Goal: Use online tool/utility: Utilize a website feature to perform a specific function

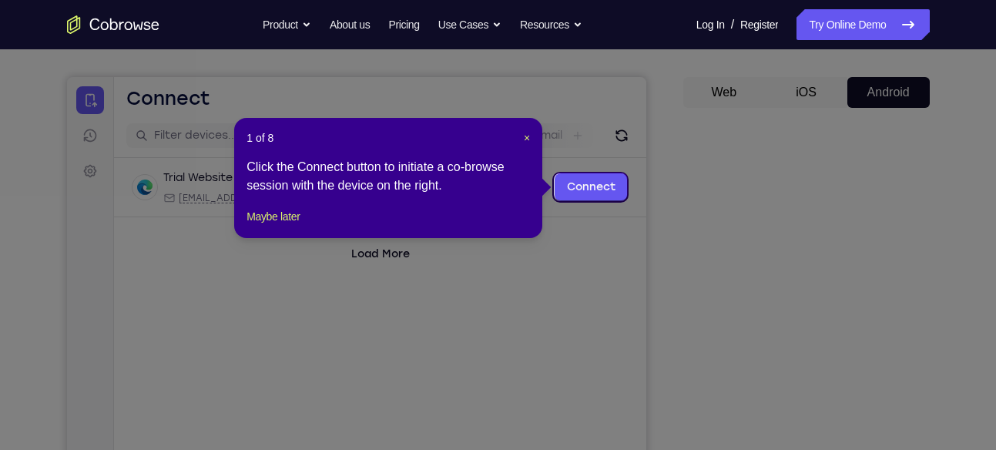
scroll to position [122, 0]
click at [743, 211] on icon at bounding box center [504, 225] width 1008 height 450
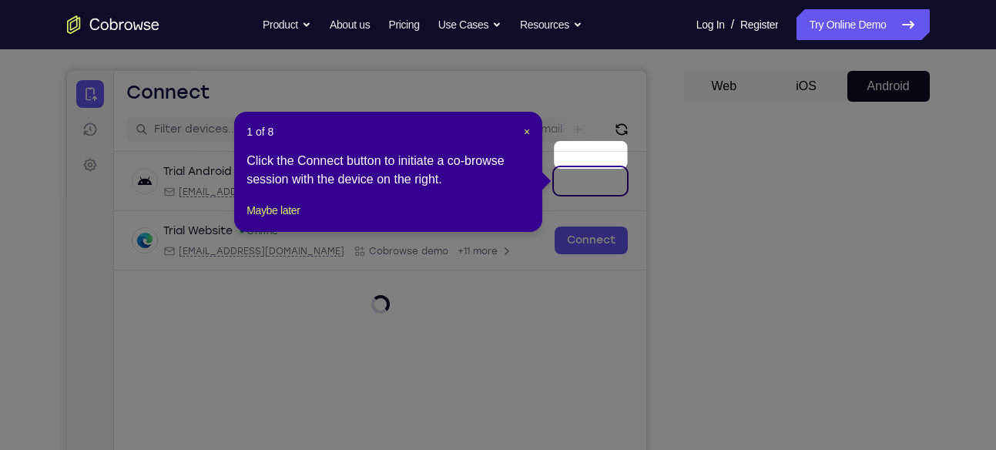
scroll to position [128, 0]
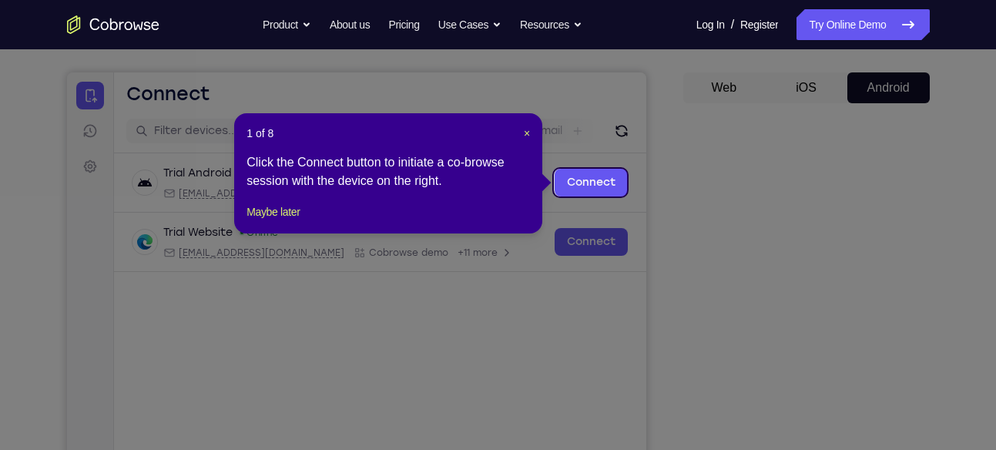
click at [923, 181] on icon at bounding box center [504, 225] width 1008 height 450
click at [818, 91] on icon at bounding box center [504, 225] width 1008 height 450
click at [745, 87] on icon at bounding box center [504, 225] width 1008 height 450
click at [627, 347] on icon at bounding box center [504, 225] width 1008 height 450
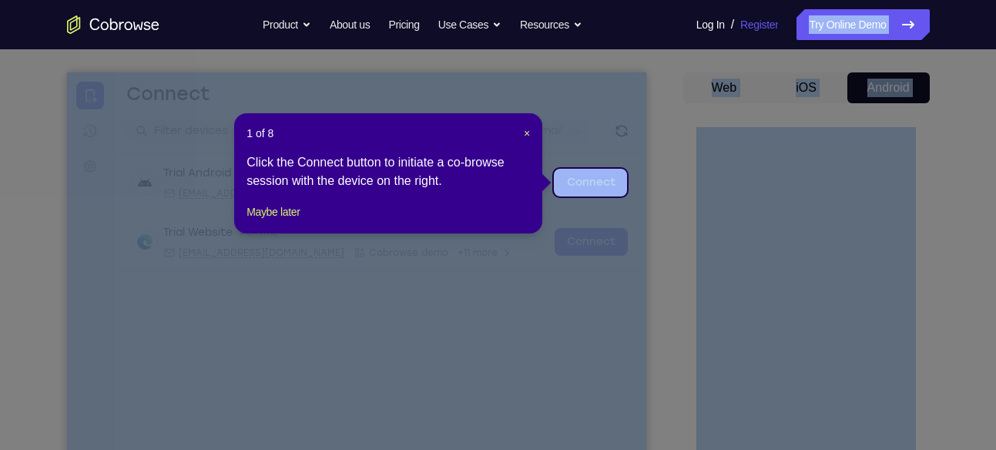
drag, startPoint x: 797, startPoint y: 192, endPoint x: 767, endPoint y: 12, distance: 182.8
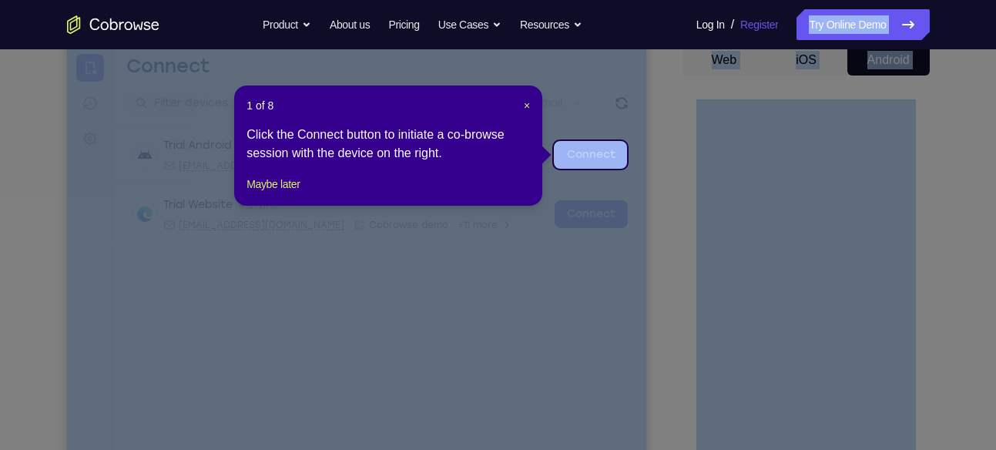
scroll to position [156, 0]
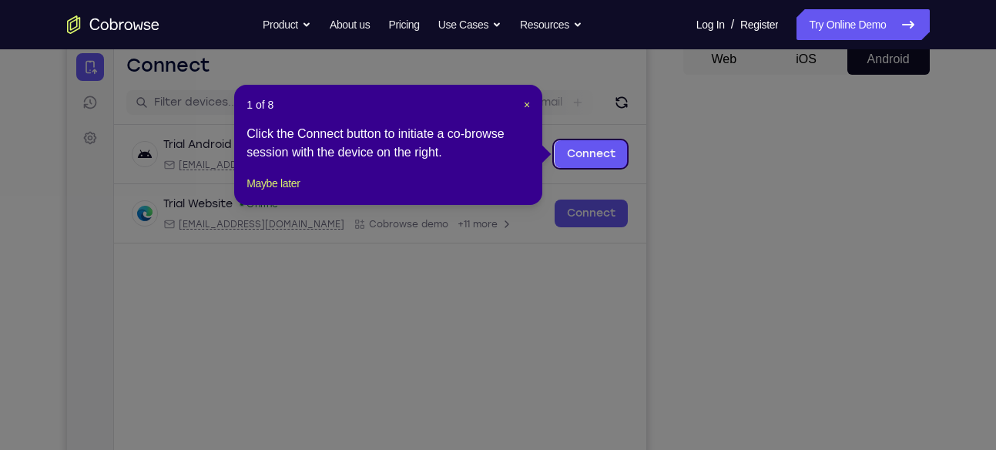
drag, startPoint x: 767, startPoint y: 12, endPoint x: 789, endPoint y: 196, distance: 185.4
click at [789, 196] on icon at bounding box center [504, 225] width 1008 height 450
click at [954, 200] on icon at bounding box center [504, 225] width 1008 height 450
drag, startPoint x: 759, startPoint y: 193, endPoint x: 608, endPoint y: 169, distance: 152.9
click at [608, 169] on icon at bounding box center [504, 225] width 1008 height 450
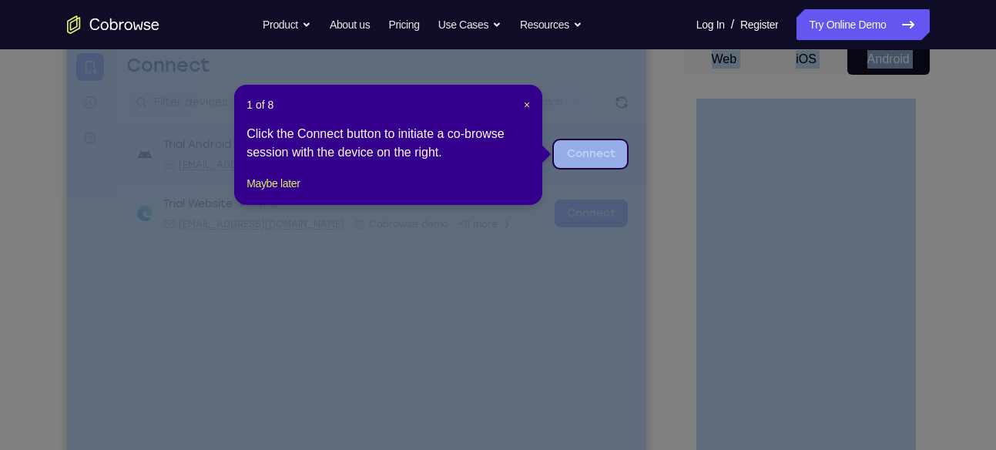
drag, startPoint x: 674, startPoint y: 213, endPoint x: 623, endPoint y: 146, distance: 84.1
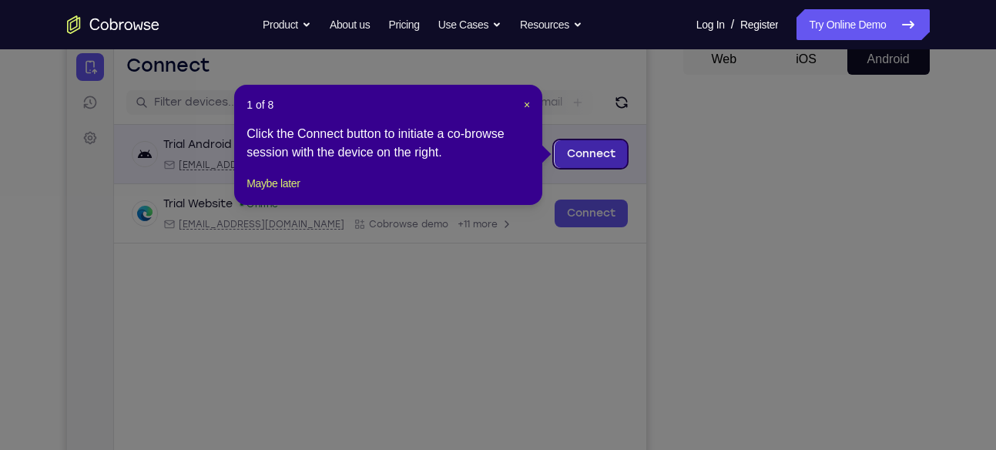
click at [623, 146] on link "Connect" at bounding box center [590, 154] width 73 height 28
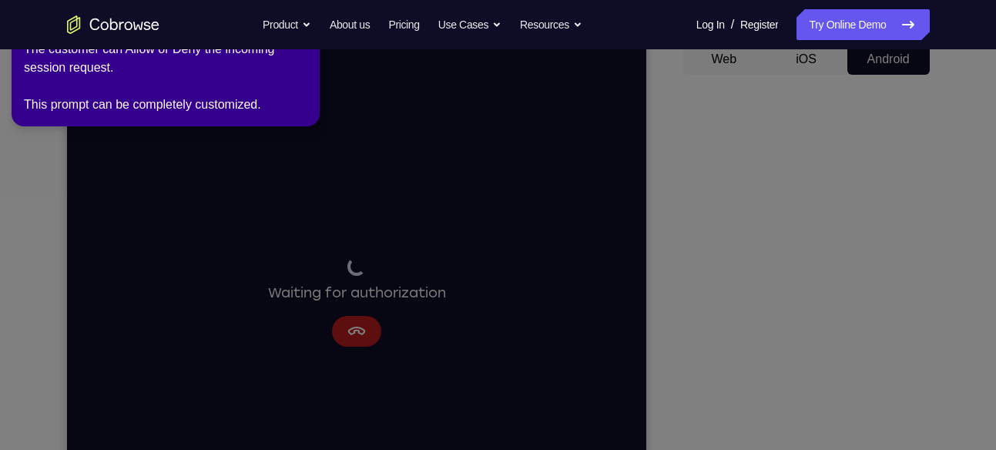
click at [363, 326] on icon at bounding box center [501, 222] width 1014 height 456
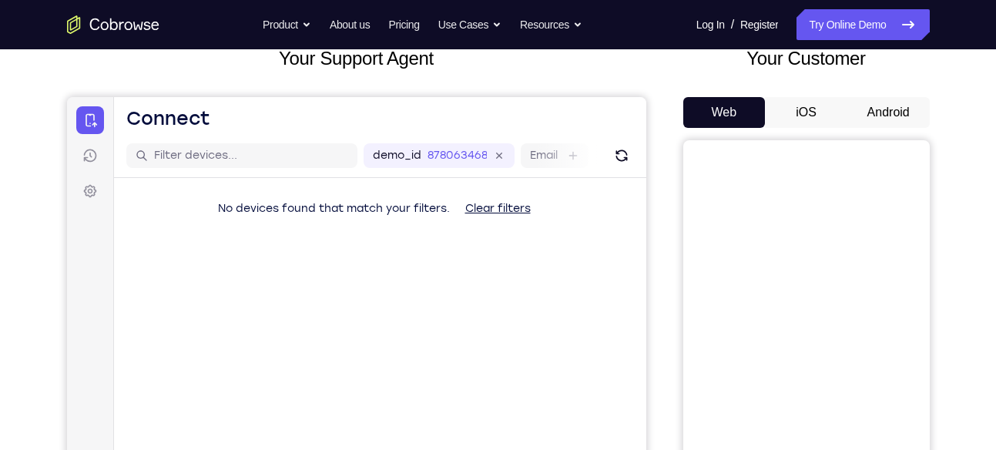
click at [902, 116] on button "Android" at bounding box center [888, 112] width 82 height 31
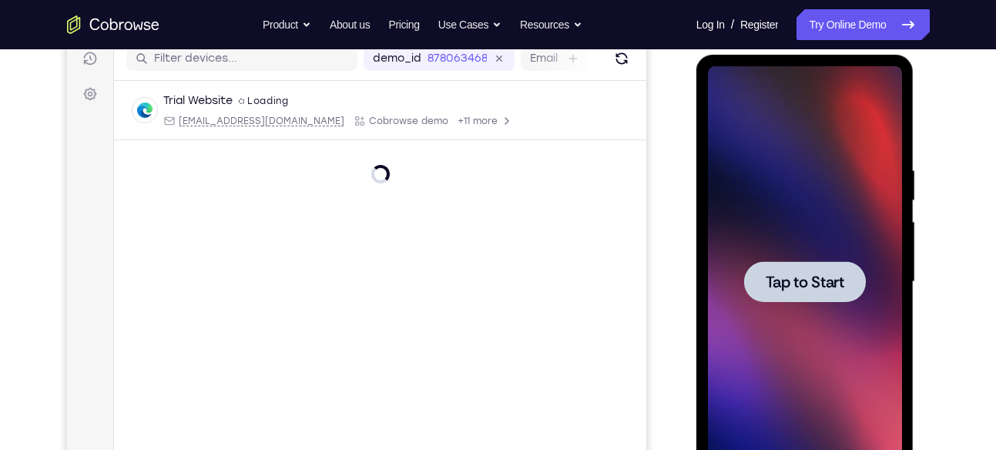
scroll to position [199, 0]
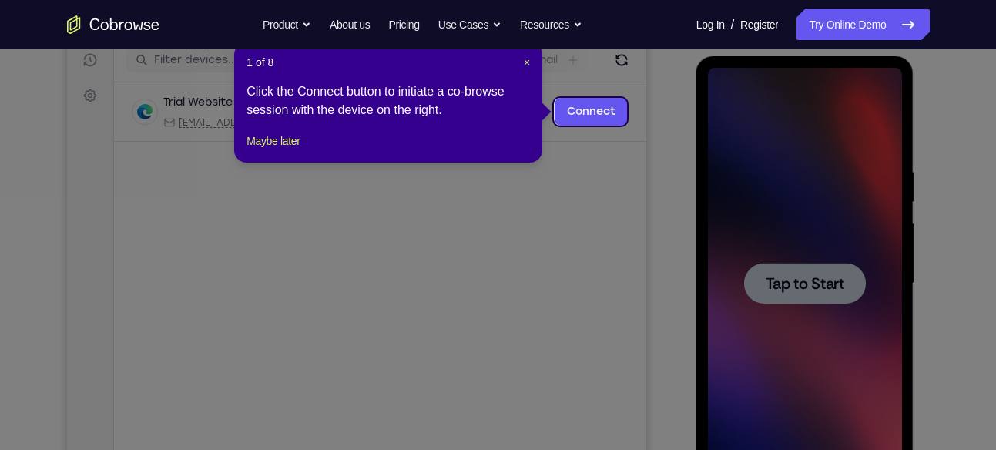
click at [817, 291] on icon at bounding box center [504, 225] width 1008 height 450
click at [527, 58] on span "×" at bounding box center [527, 62] width 6 height 12
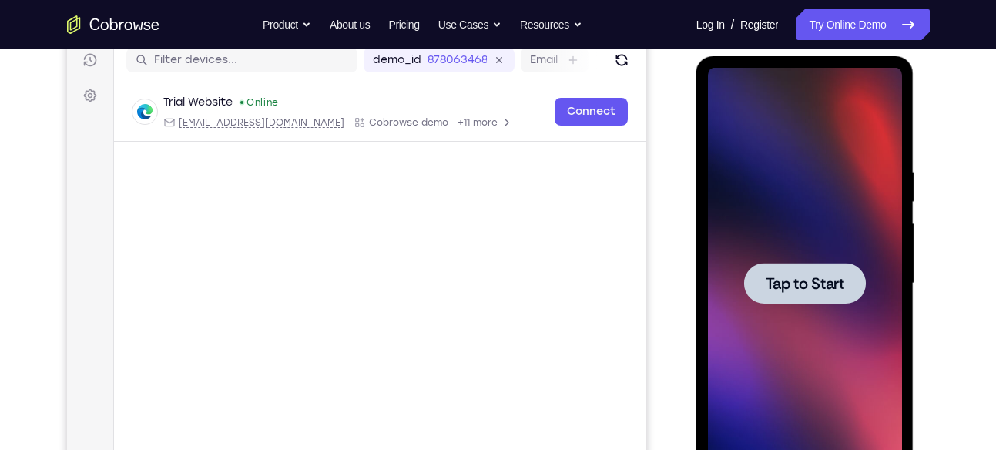
click at [800, 291] on span "Tap to Start" at bounding box center [805, 283] width 79 height 15
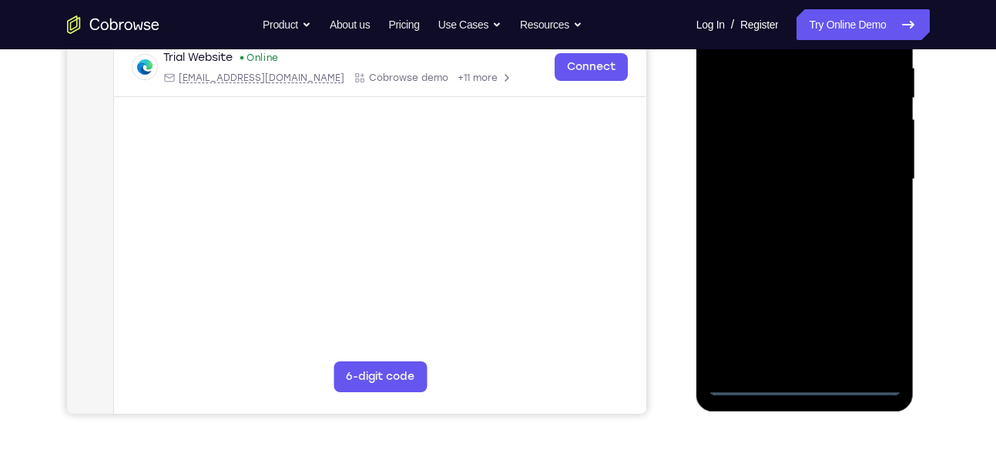
scroll to position [304, 0]
click at [807, 384] on div at bounding box center [805, 178] width 194 height 431
click at [879, 327] on div at bounding box center [805, 178] width 194 height 431
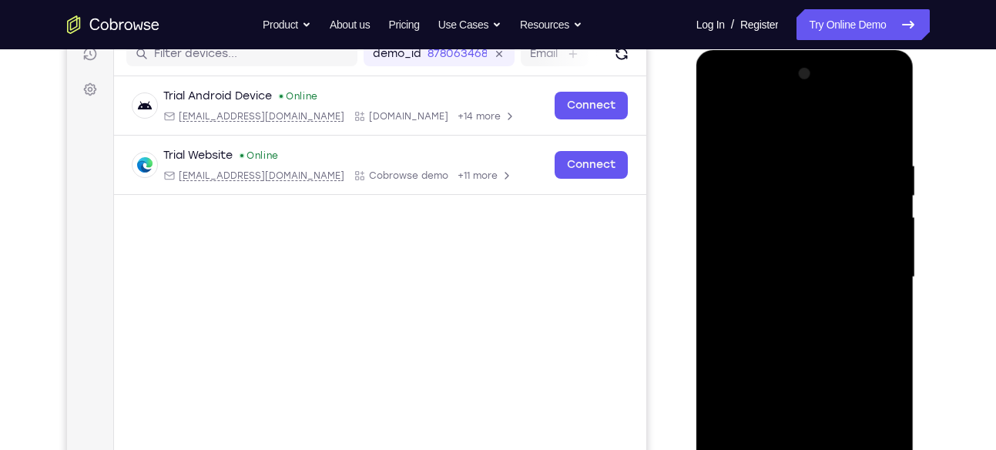
scroll to position [204, 0]
click at [756, 95] on div at bounding box center [805, 277] width 194 height 431
click at [814, 191] on div at bounding box center [805, 277] width 194 height 431
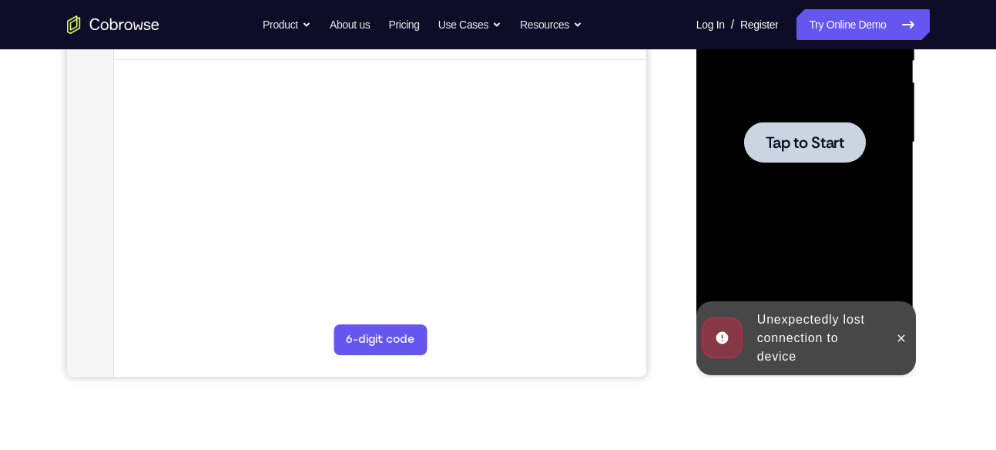
scroll to position [345, 0]
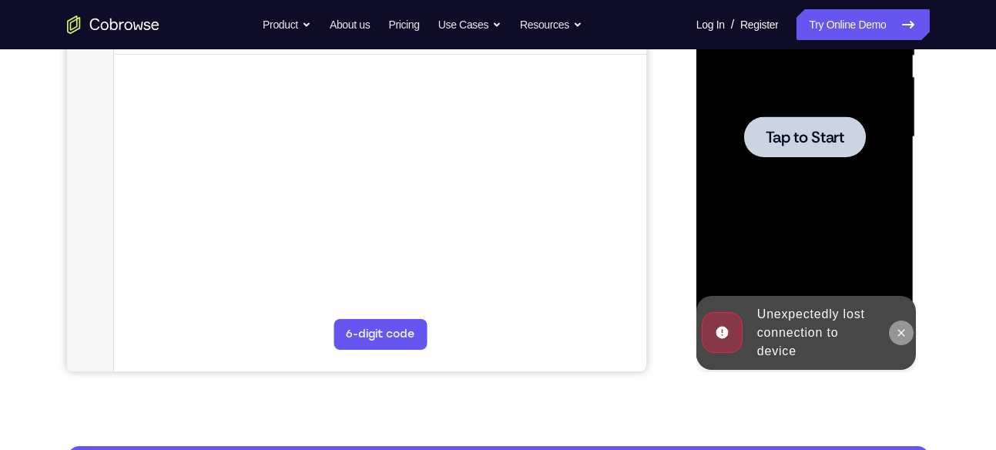
click at [903, 332] on icon at bounding box center [901, 333] width 12 height 12
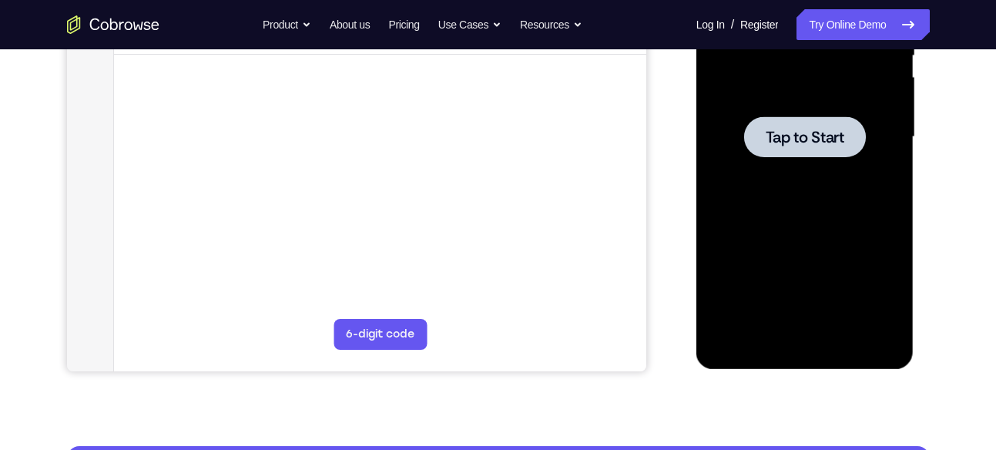
click at [805, 147] on div at bounding box center [805, 136] width 122 height 41
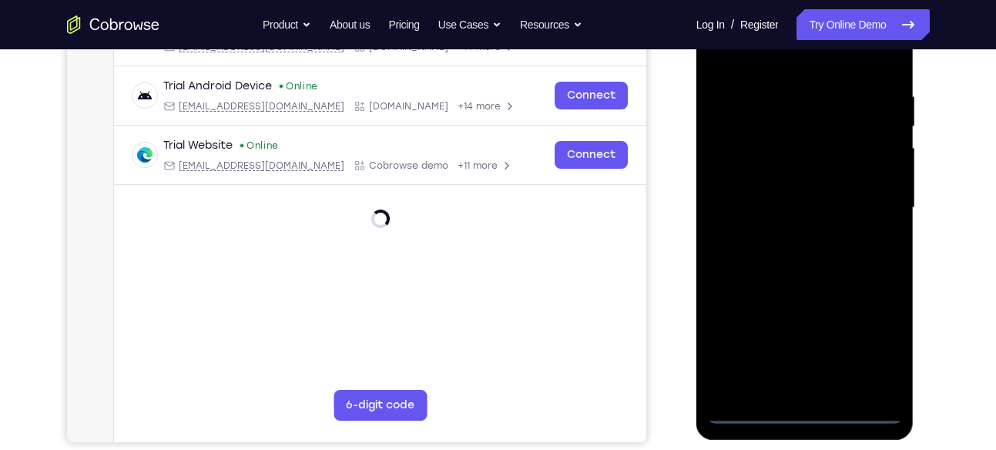
scroll to position [275, 0]
click at [812, 411] on div at bounding box center [805, 207] width 194 height 431
click at [871, 351] on div at bounding box center [805, 207] width 194 height 431
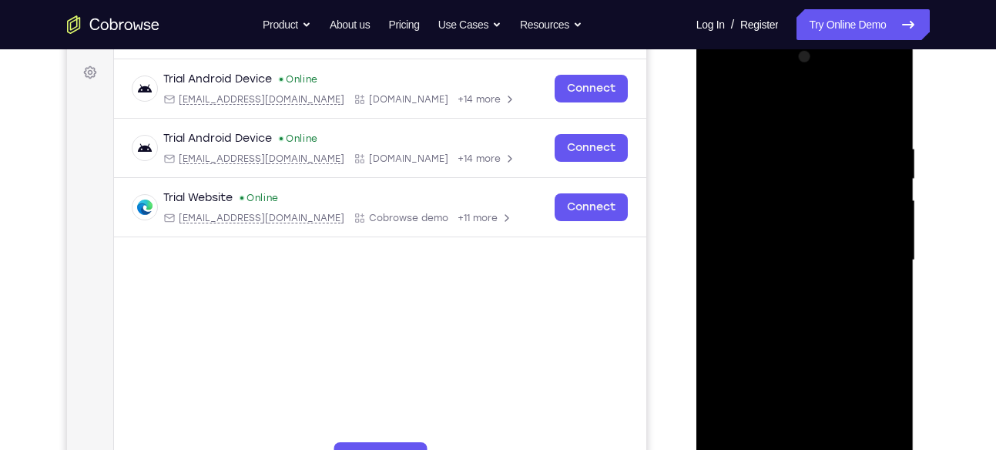
scroll to position [221, 0]
click at [747, 87] on div at bounding box center [805, 260] width 194 height 431
click at [773, 172] on div at bounding box center [805, 260] width 194 height 431
click at [781, 78] on div at bounding box center [805, 260] width 194 height 431
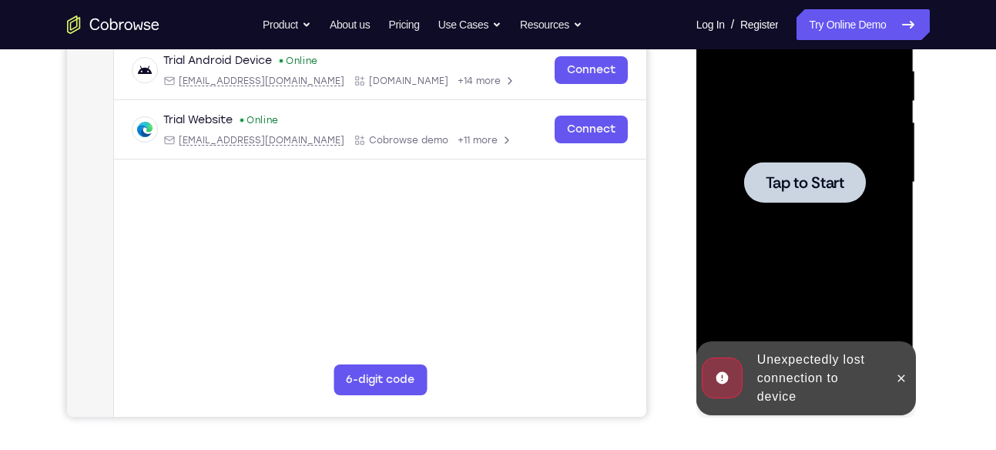
scroll to position [301, 0]
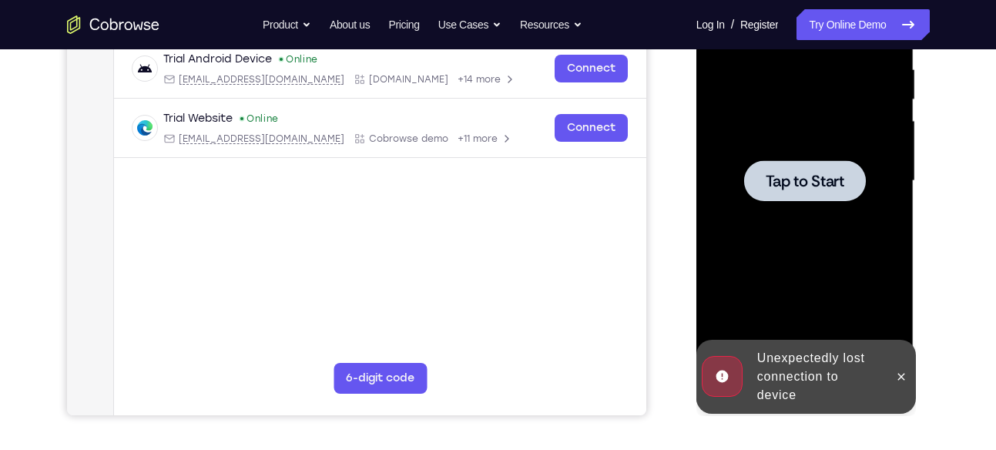
click at [840, 196] on div at bounding box center [805, 180] width 122 height 41
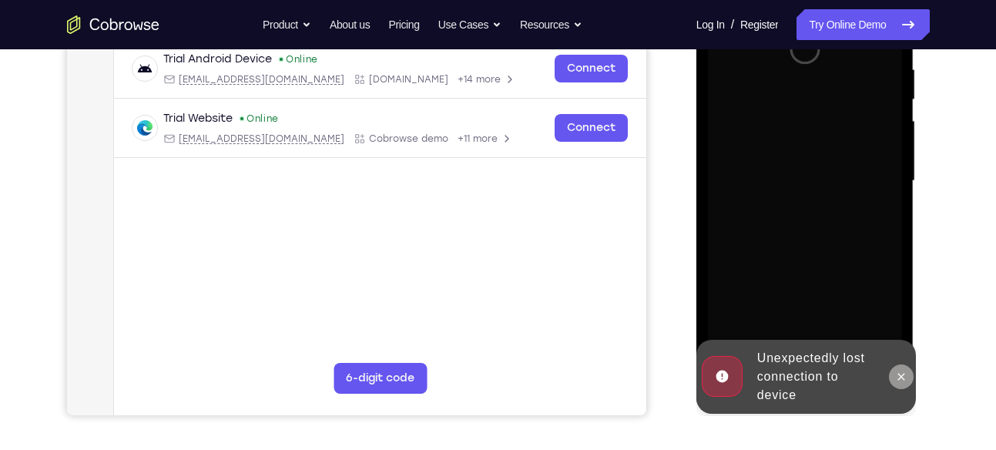
click at [911, 383] on button at bounding box center [901, 376] width 25 height 25
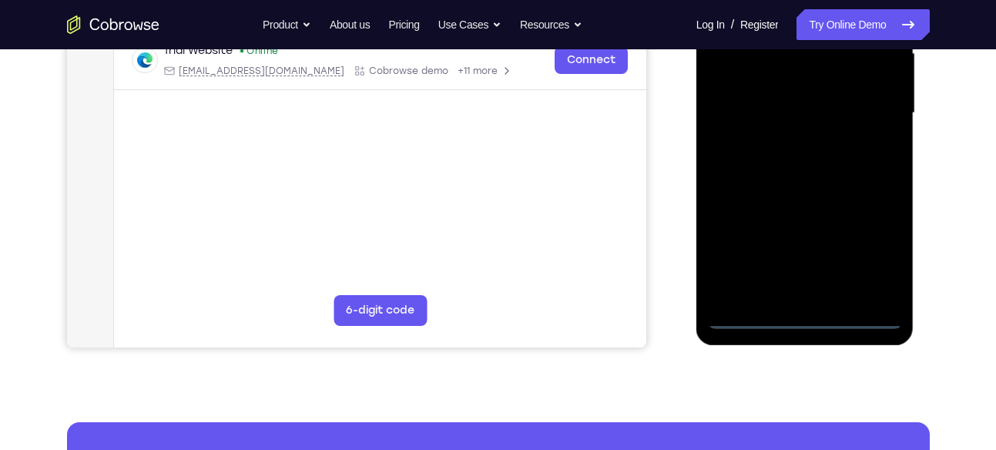
scroll to position [370, 0]
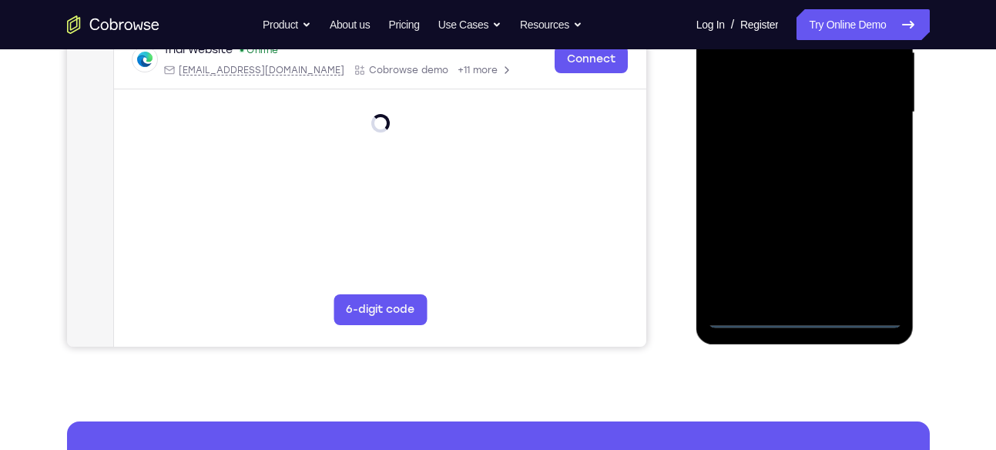
click at [807, 313] on div at bounding box center [805, 112] width 194 height 431
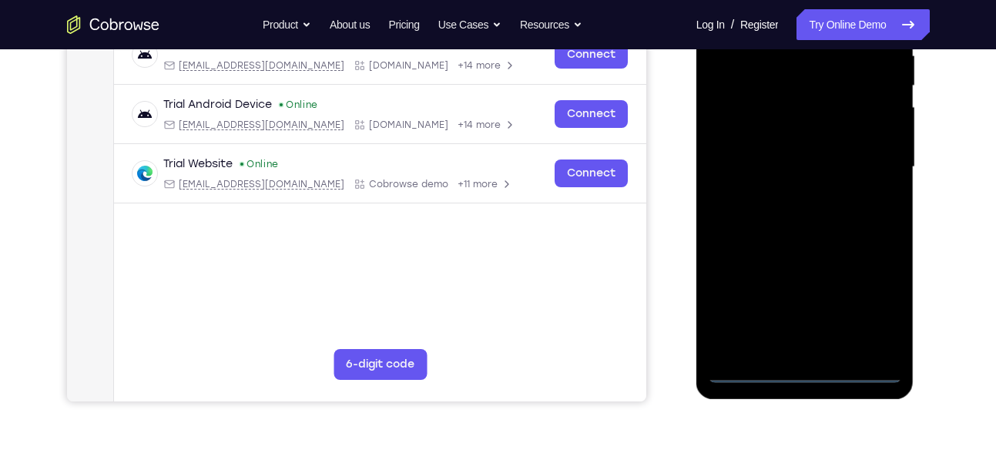
scroll to position [314, 0]
click at [872, 298] on div at bounding box center [805, 167] width 194 height 431
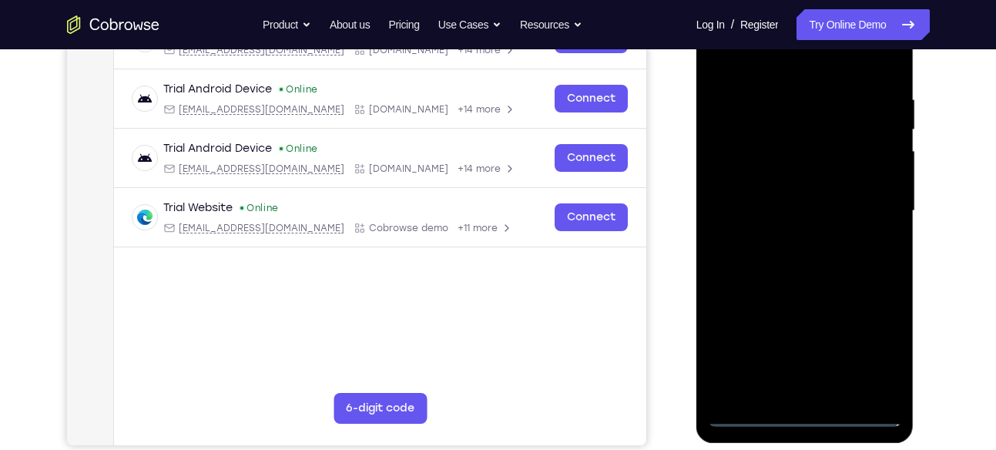
scroll to position [268, 0]
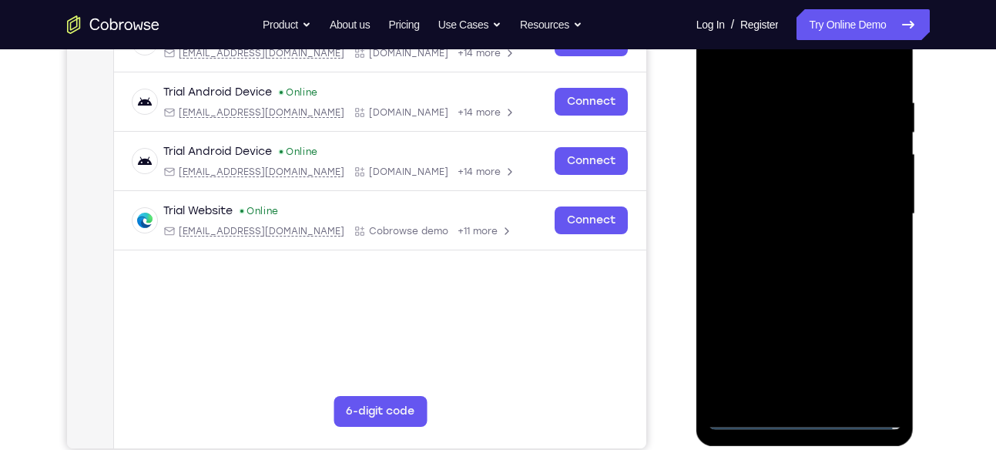
click at [862, 350] on div at bounding box center [805, 213] width 194 height 431
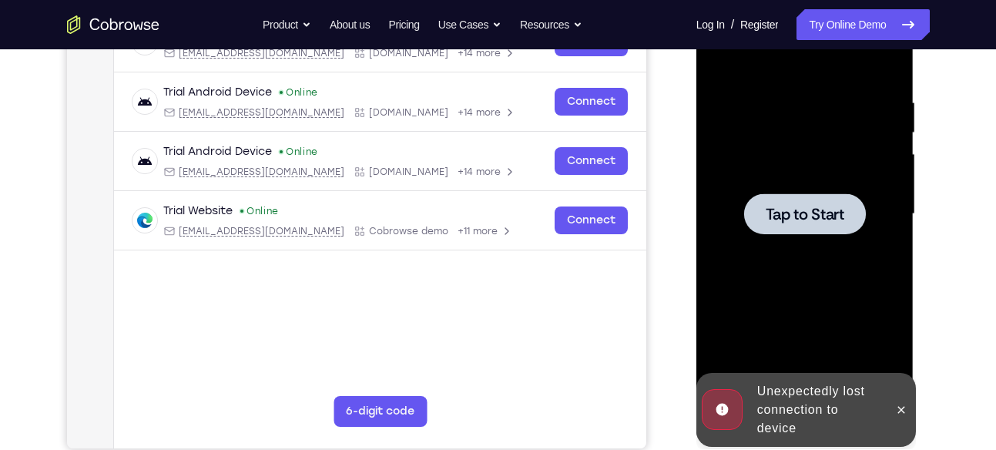
scroll to position [267, 0]
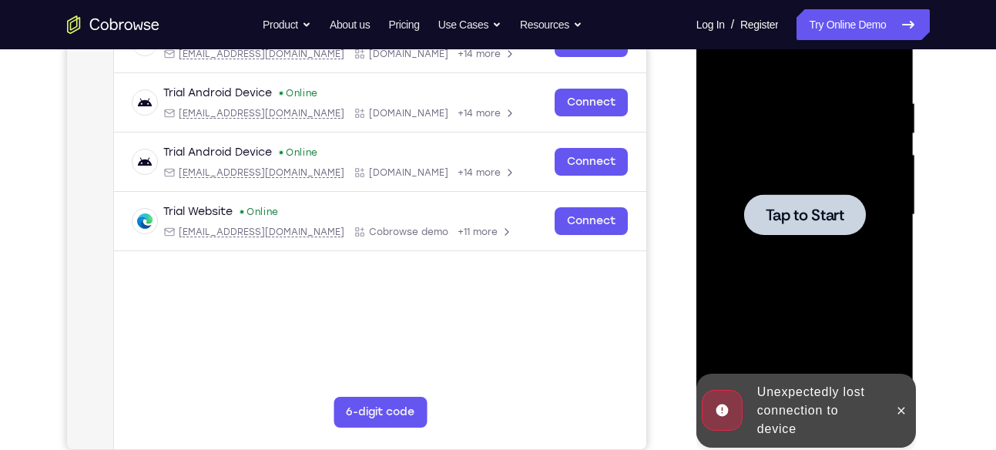
click at [754, 406] on div "Unexpectedly lost connection to device" at bounding box center [818, 411] width 135 height 68
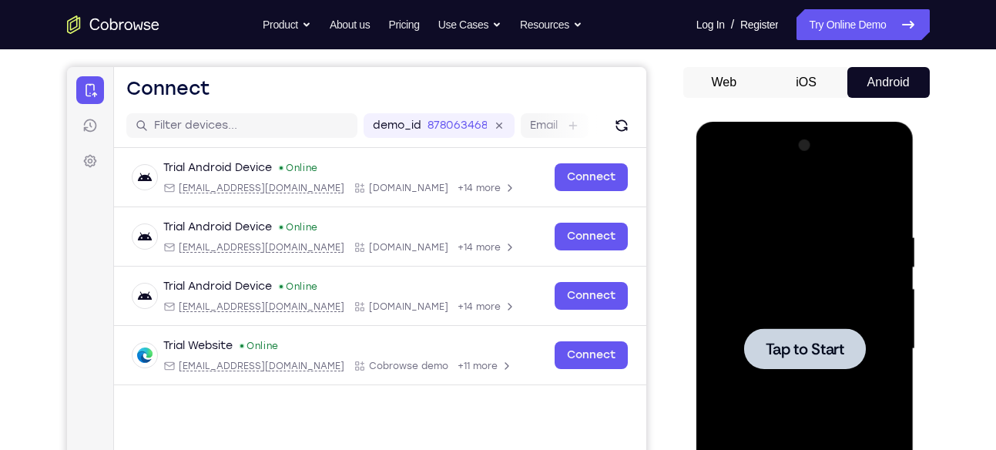
scroll to position [186, 0]
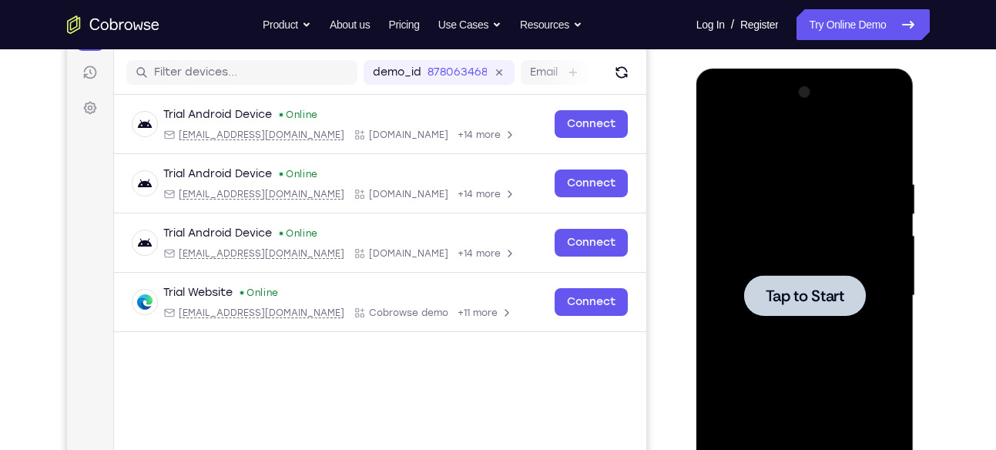
click at [822, 304] on span "Tap to Start" at bounding box center [805, 295] width 79 height 15
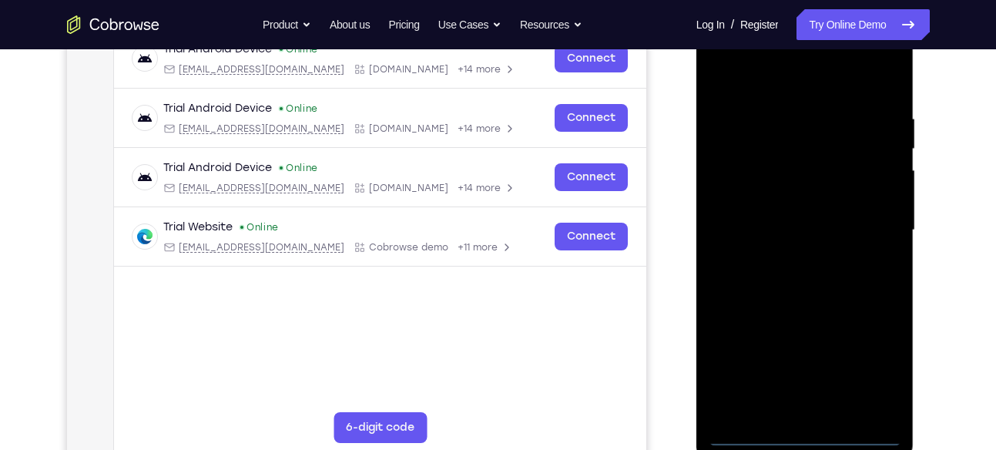
scroll to position [251, 0]
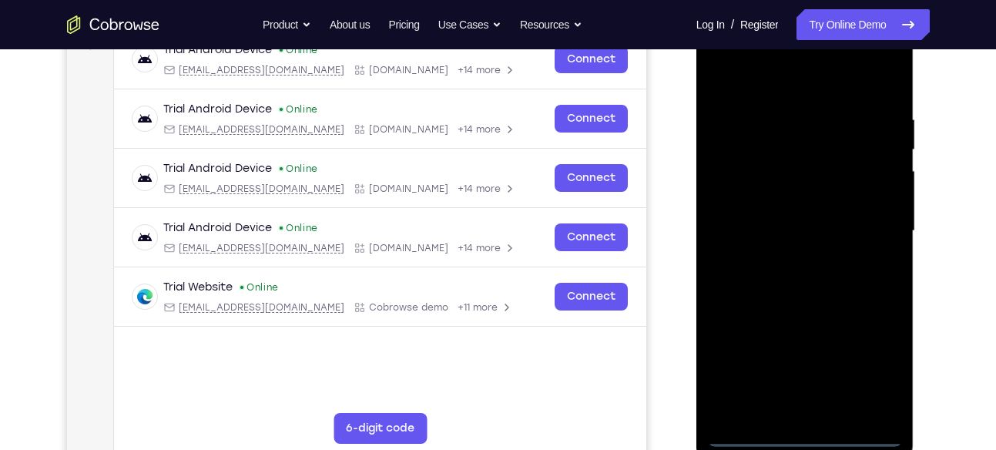
click at [810, 434] on div at bounding box center [805, 230] width 194 height 431
click at [826, 416] on div at bounding box center [805, 230] width 194 height 431
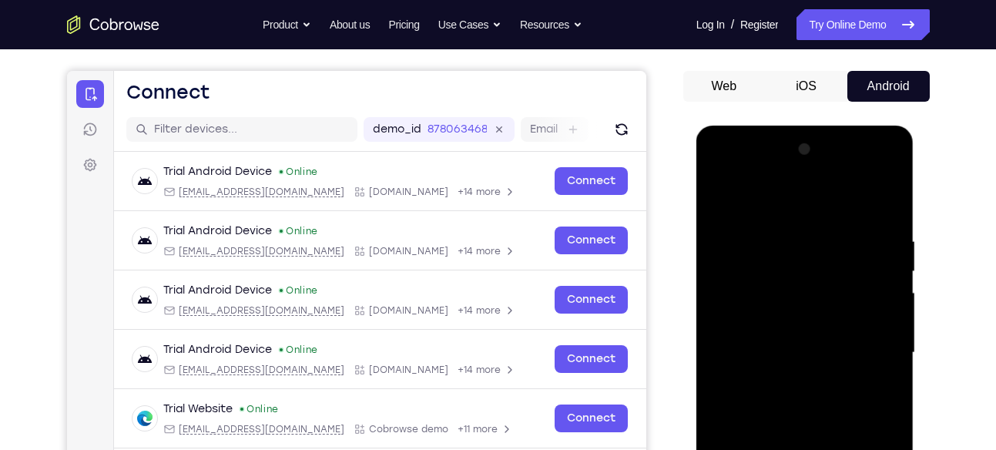
scroll to position [129, 0]
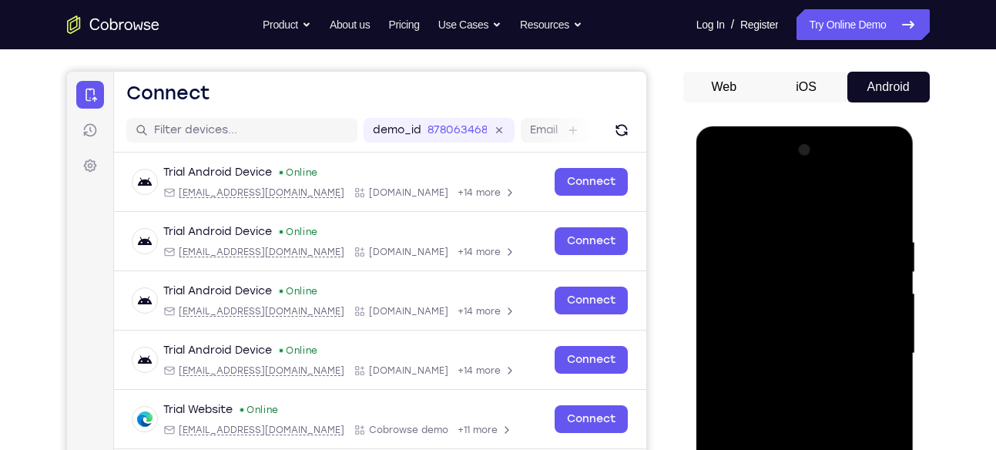
click at [790, 175] on div at bounding box center [805, 353] width 194 height 431
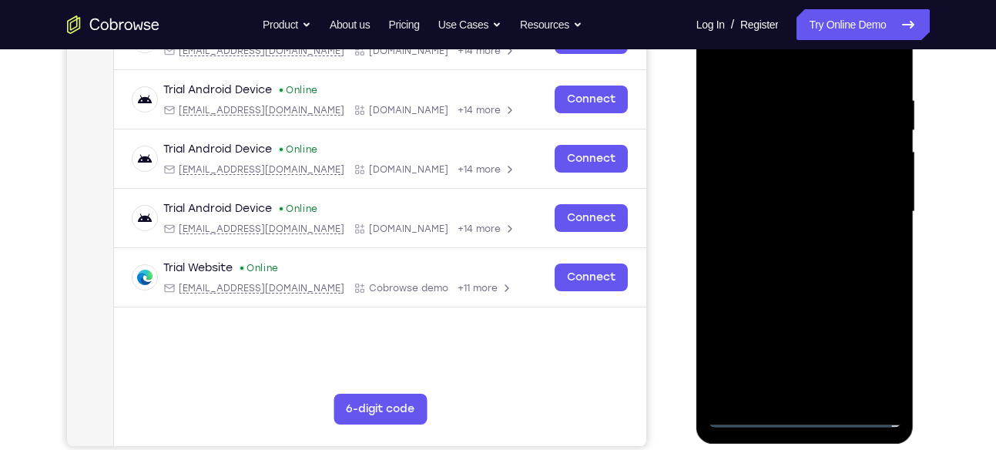
scroll to position [271, 0]
click at [769, 358] on div at bounding box center [805, 210] width 194 height 431
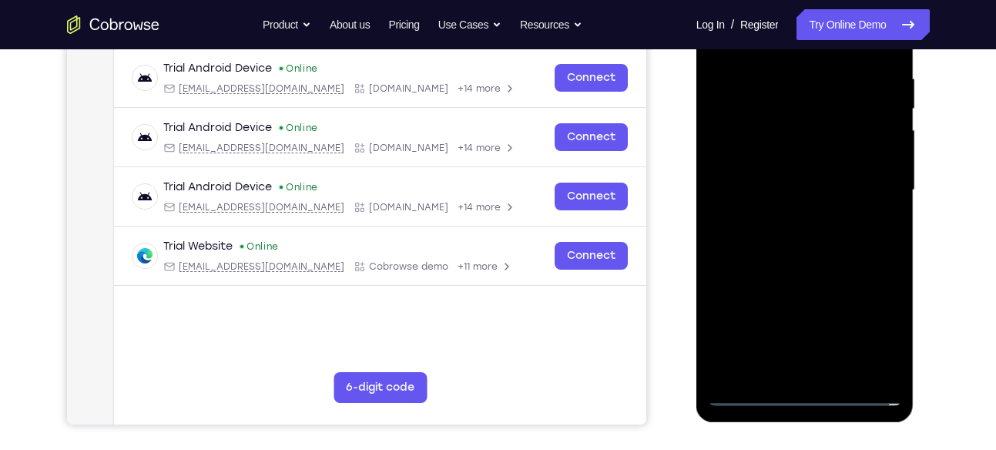
scroll to position [293, 0]
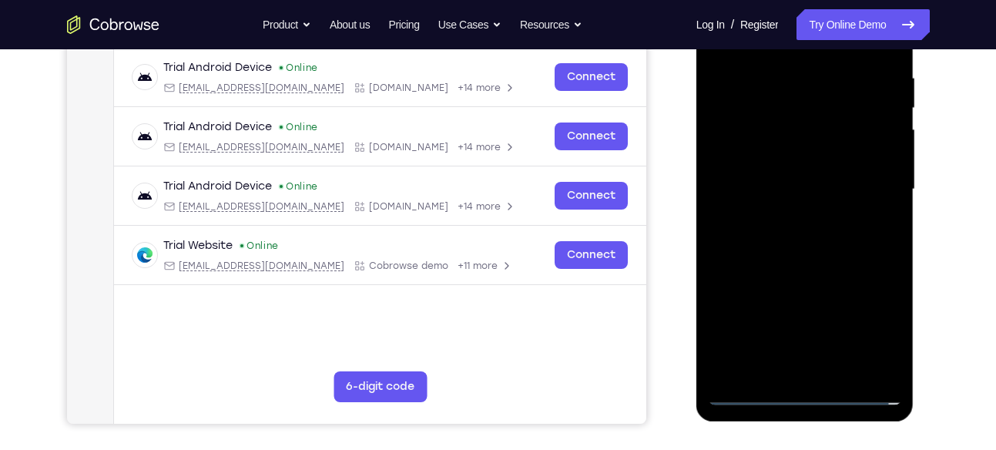
click at [884, 337] on div at bounding box center [805, 189] width 194 height 431
click at [839, 338] on div at bounding box center [805, 189] width 194 height 431
click at [771, 336] on div at bounding box center [805, 189] width 194 height 431
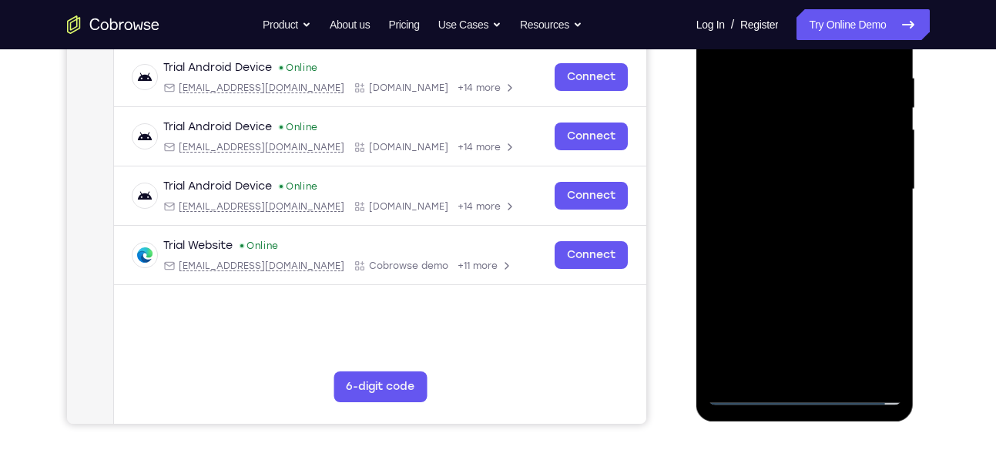
click at [889, 361] on div at bounding box center [805, 189] width 194 height 431
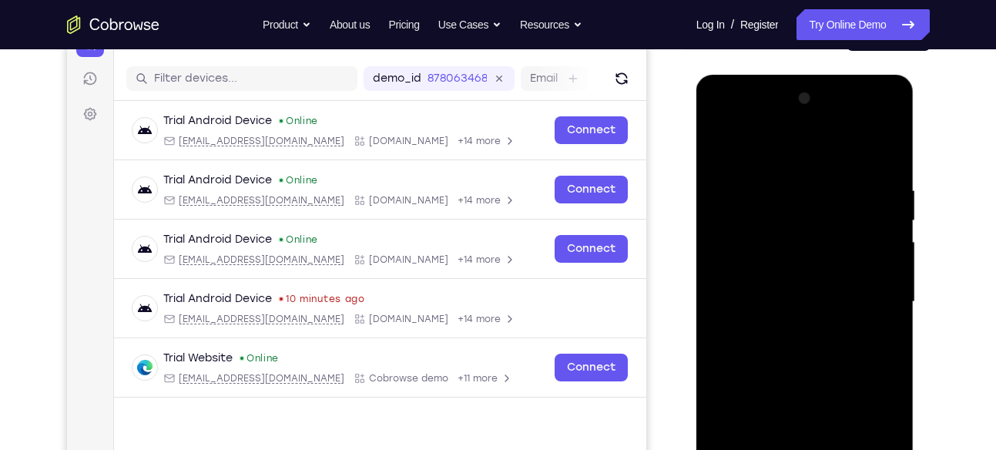
scroll to position [181, 0]
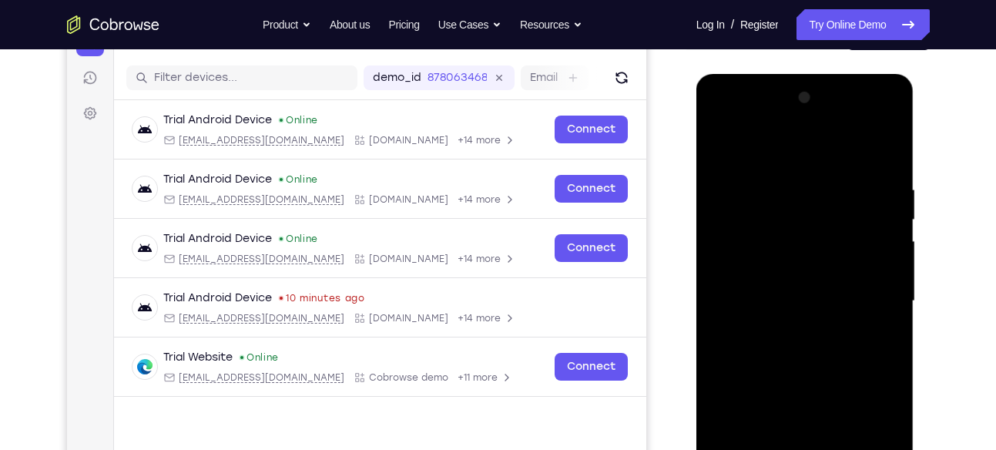
click at [813, 147] on div at bounding box center [805, 301] width 194 height 431
click at [891, 126] on div at bounding box center [805, 301] width 194 height 431
click at [849, 394] on div at bounding box center [805, 301] width 194 height 431
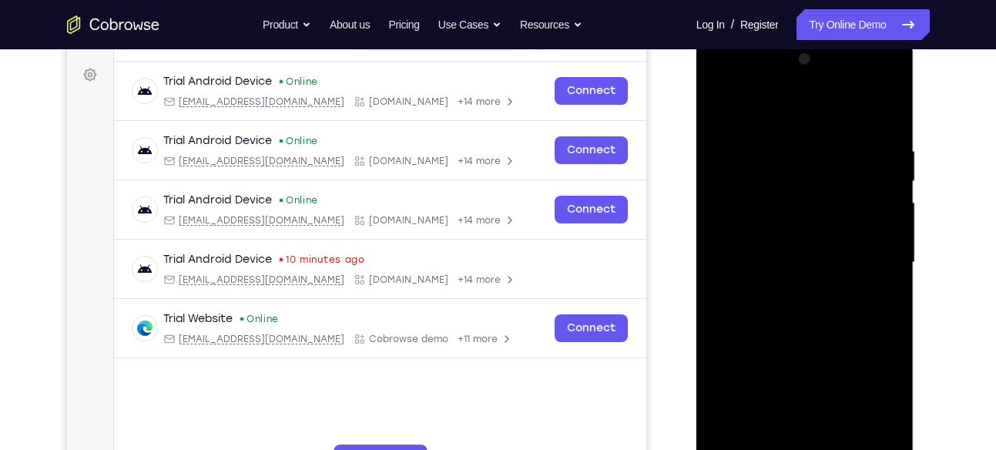
scroll to position [220, 0]
click at [835, 406] on div at bounding box center [805, 261] width 194 height 431
click at [749, 377] on div at bounding box center [805, 261] width 194 height 431
click at [797, 100] on div at bounding box center [805, 261] width 194 height 431
click at [794, 163] on div at bounding box center [805, 261] width 194 height 431
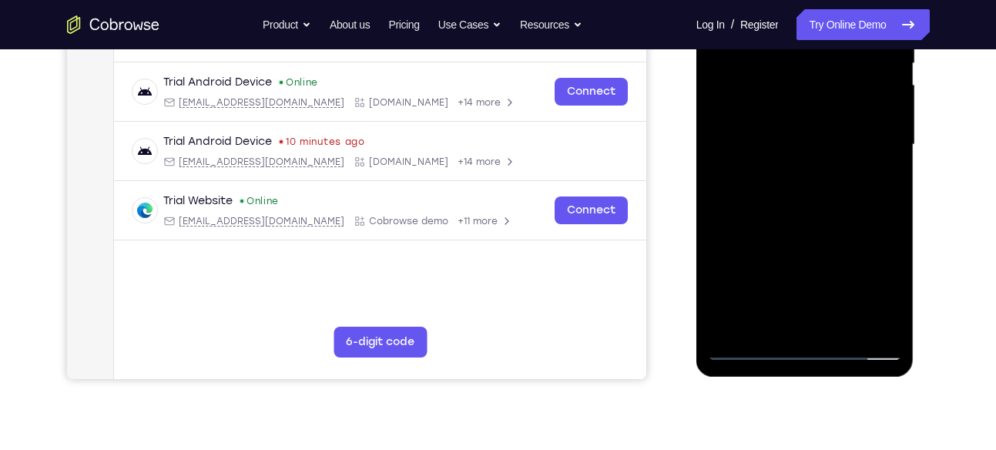
scroll to position [357, 0]
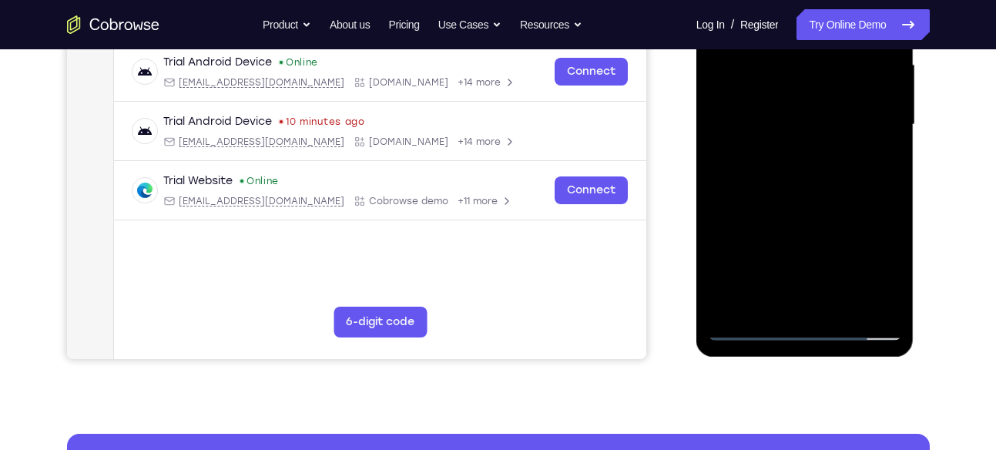
click at [826, 281] on div at bounding box center [805, 124] width 194 height 431
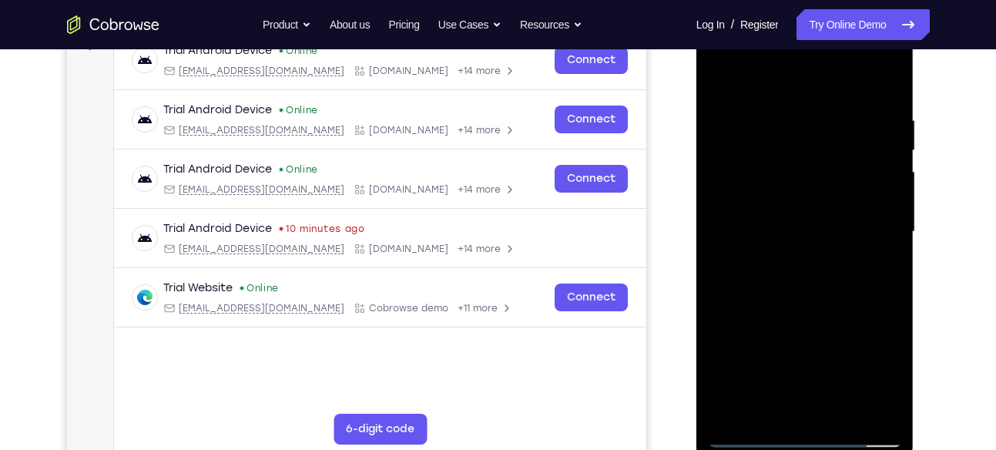
scroll to position [247, 0]
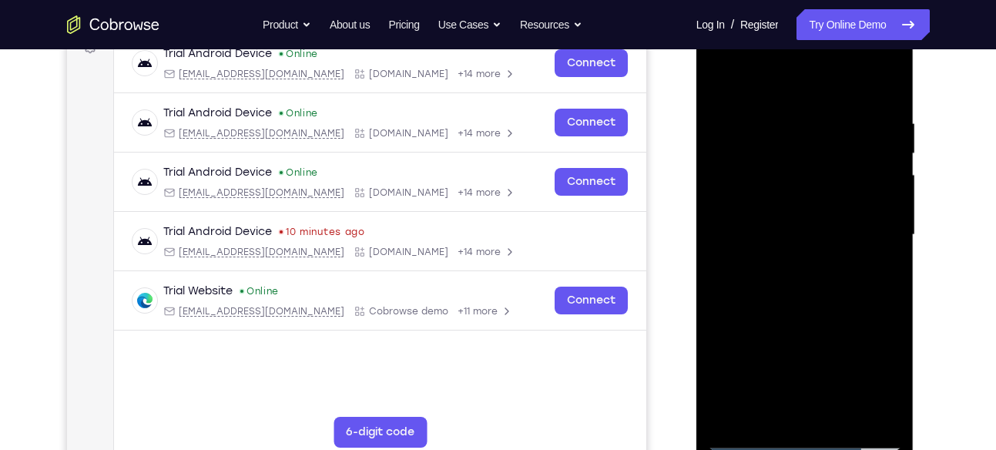
click at [834, 385] on div at bounding box center [805, 234] width 194 height 431
click at [783, 391] on div at bounding box center [805, 234] width 194 height 431
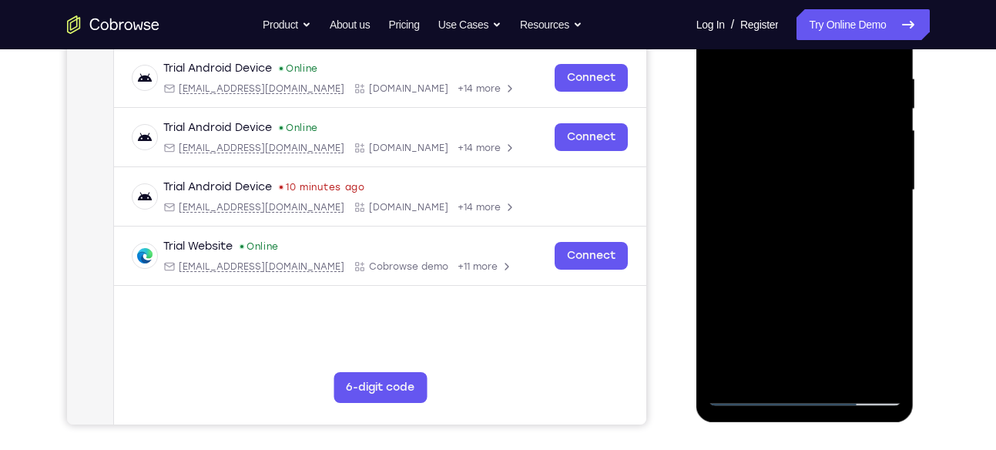
scroll to position [293, 0]
click at [822, 372] on div at bounding box center [805, 189] width 194 height 431
click at [731, 169] on div at bounding box center [805, 189] width 194 height 431
click at [886, 307] on div at bounding box center [805, 189] width 194 height 431
click at [856, 288] on div at bounding box center [805, 189] width 194 height 431
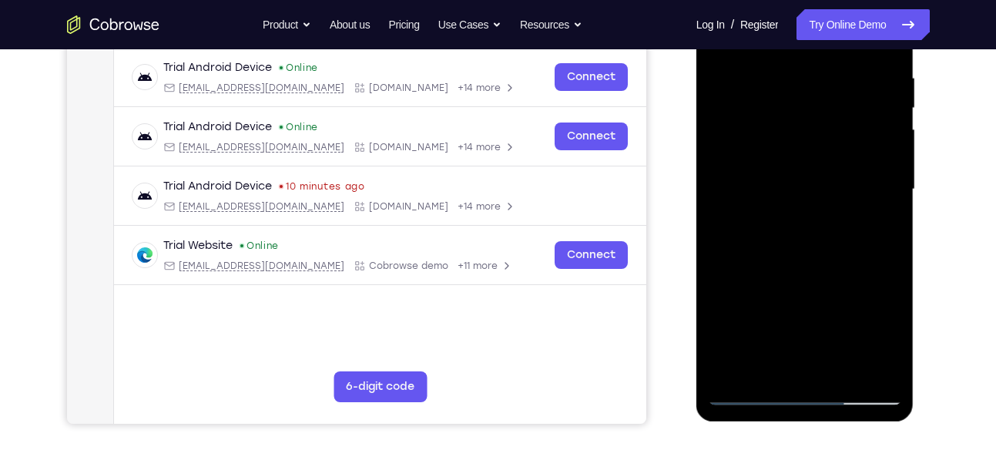
click at [882, 304] on div at bounding box center [805, 189] width 194 height 431
click at [824, 309] on div at bounding box center [805, 189] width 194 height 431
click at [725, 301] on div at bounding box center [805, 189] width 194 height 431
click at [748, 334] on div at bounding box center [805, 189] width 194 height 431
click at [753, 281] on div at bounding box center [805, 189] width 194 height 431
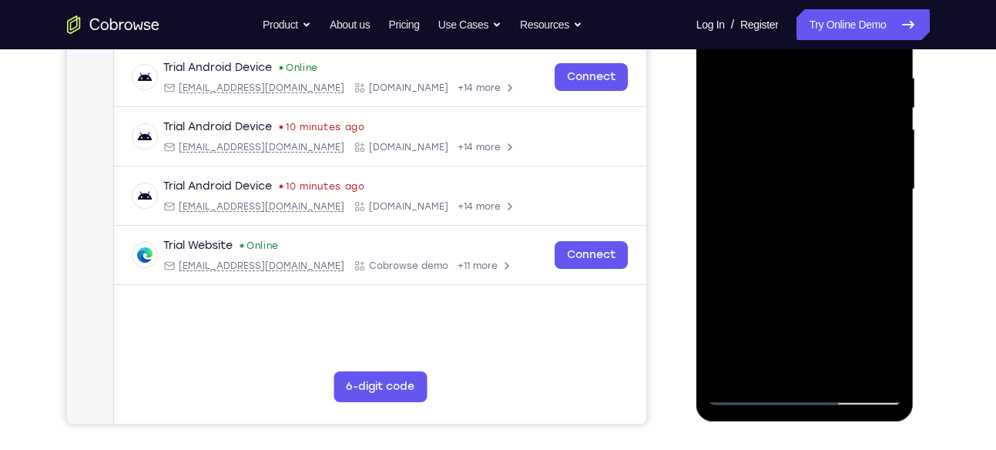
click at [864, 337] on div at bounding box center [805, 189] width 194 height 431
click at [726, 366] on div at bounding box center [805, 189] width 194 height 431
click at [773, 317] on div at bounding box center [805, 189] width 194 height 431
click at [804, 161] on div at bounding box center [805, 189] width 194 height 431
click at [894, 255] on div at bounding box center [805, 189] width 194 height 431
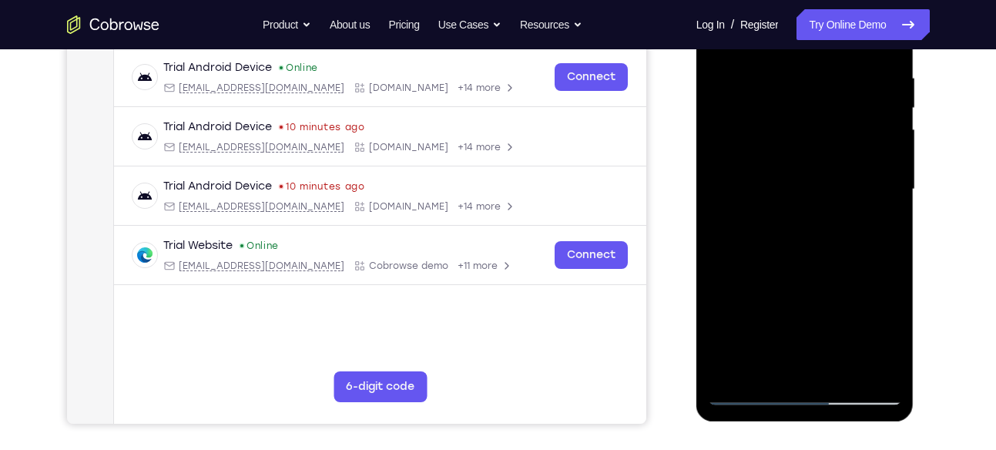
click at [721, 257] on div at bounding box center [805, 189] width 194 height 431
click at [899, 259] on div at bounding box center [805, 189] width 194 height 431
click at [734, 256] on div at bounding box center [805, 189] width 194 height 431
click at [800, 257] on div at bounding box center [805, 189] width 194 height 431
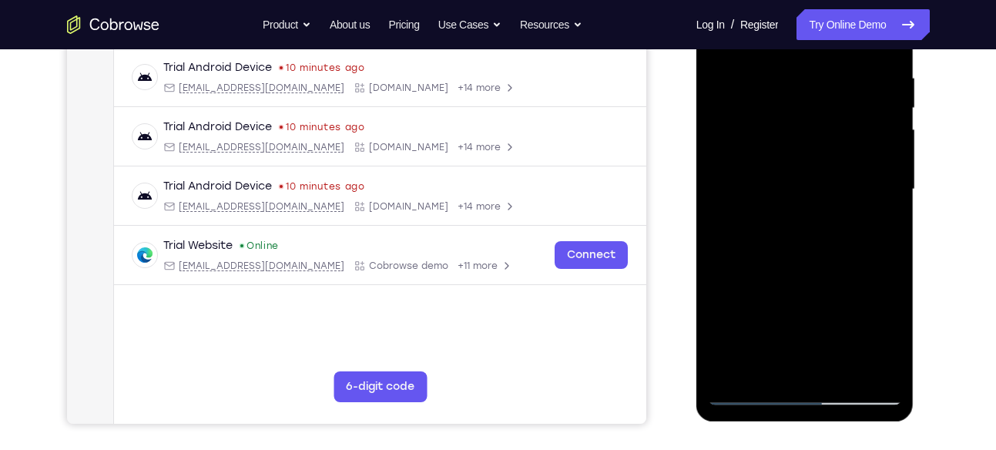
click at [761, 255] on div at bounding box center [805, 189] width 194 height 431
click at [834, 252] on div at bounding box center [805, 189] width 194 height 431
click at [815, 253] on div at bounding box center [805, 189] width 194 height 431
click at [752, 255] on div at bounding box center [805, 189] width 194 height 431
click at [813, 255] on div at bounding box center [805, 189] width 194 height 431
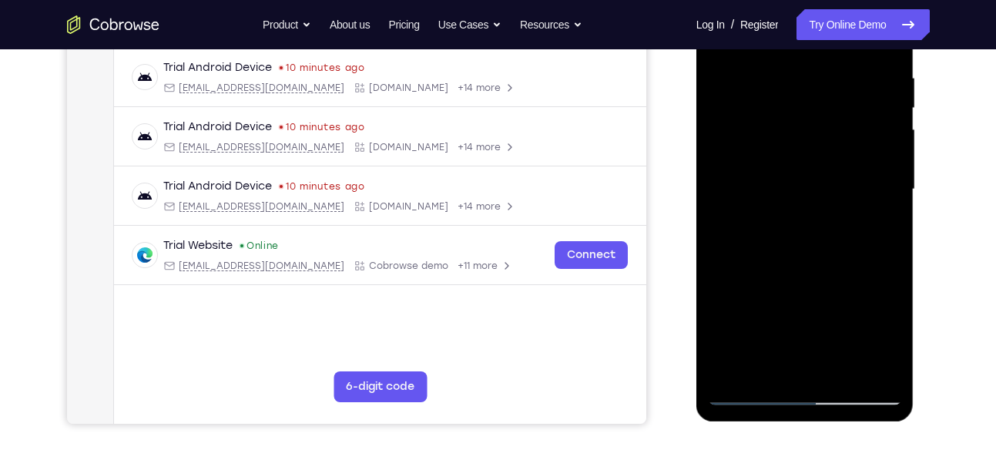
click at [824, 308] on div at bounding box center [805, 189] width 194 height 431
click at [716, 308] on div at bounding box center [805, 189] width 194 height 431
click at [751, 340] on div at bounding box center [805, 189] width 194 height 431
click at [758, 280] on div at bounding box center [805, 189] width 194 height 431
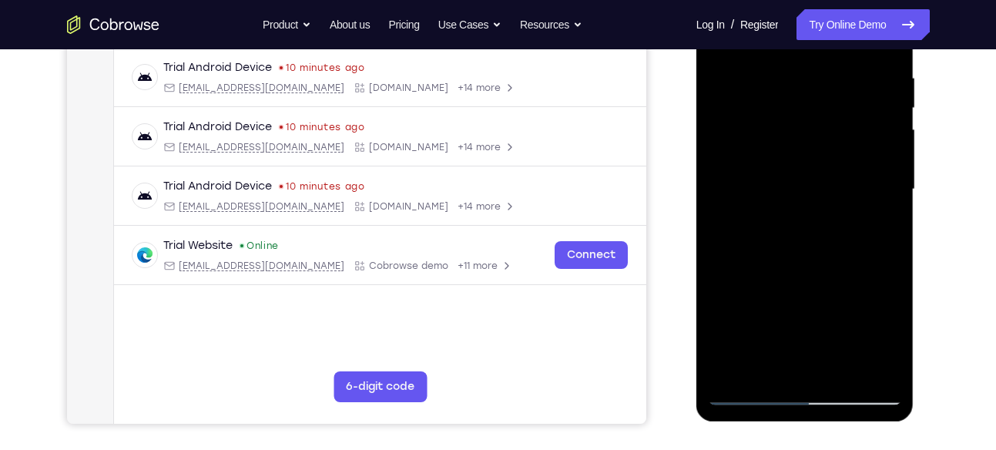
click at [758, 280] on div at bounding box center [805, 189] width 194 height 431
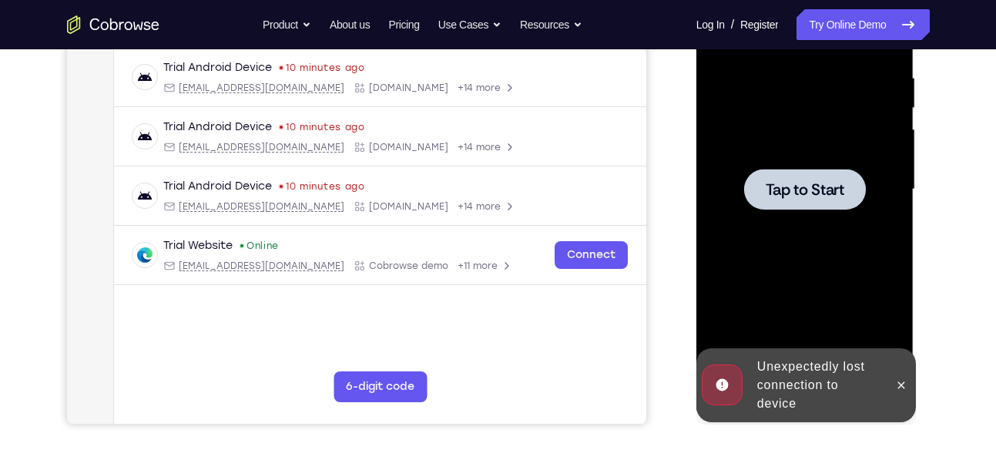
click at [827, 213] on div at bounding box center [805, 189] width 194 height 431
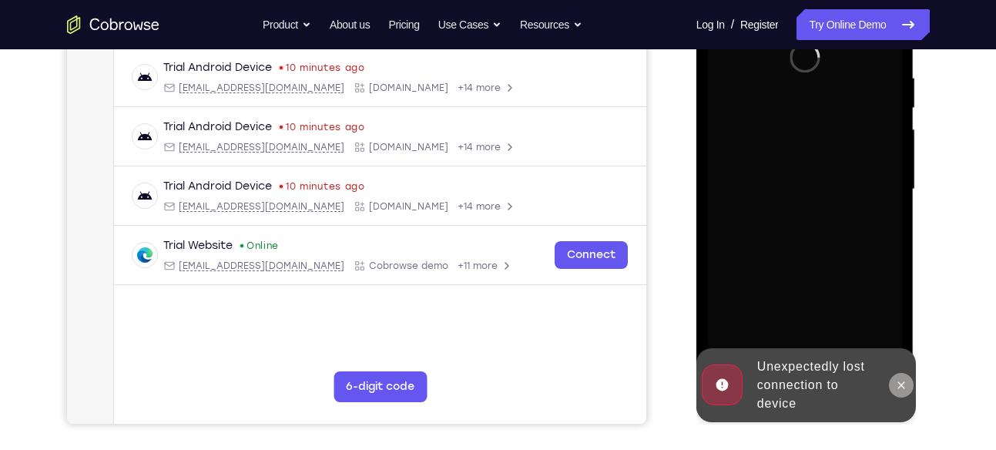
click at [894, 388] on button at bounding box center [901, 385] width 25 height 25
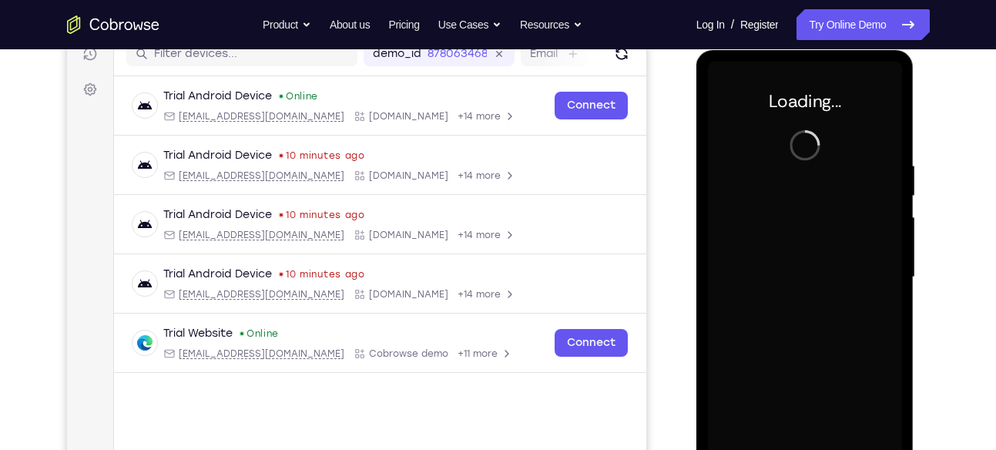
scroll to position [204, 0]
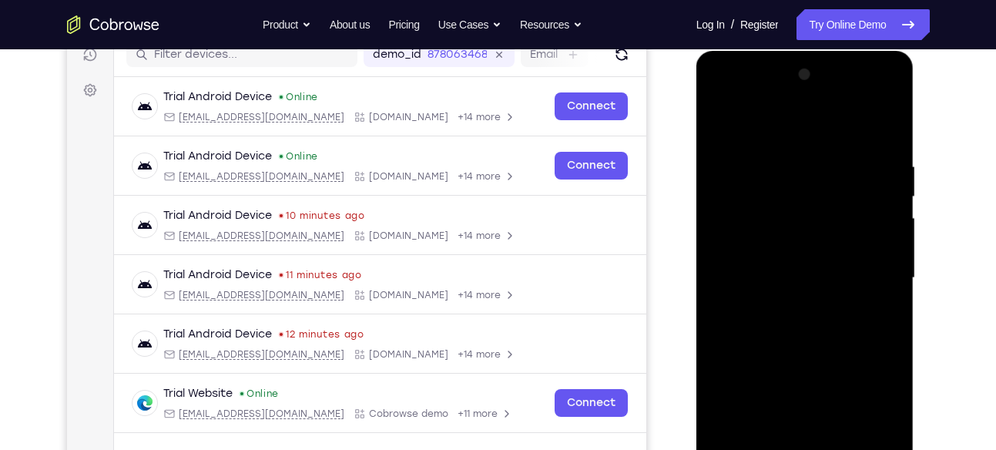
click at [649, 136] on div "Your Support Agent Your Customer Web iOS Android" at bounding box center [498, 228] width 863 height 569
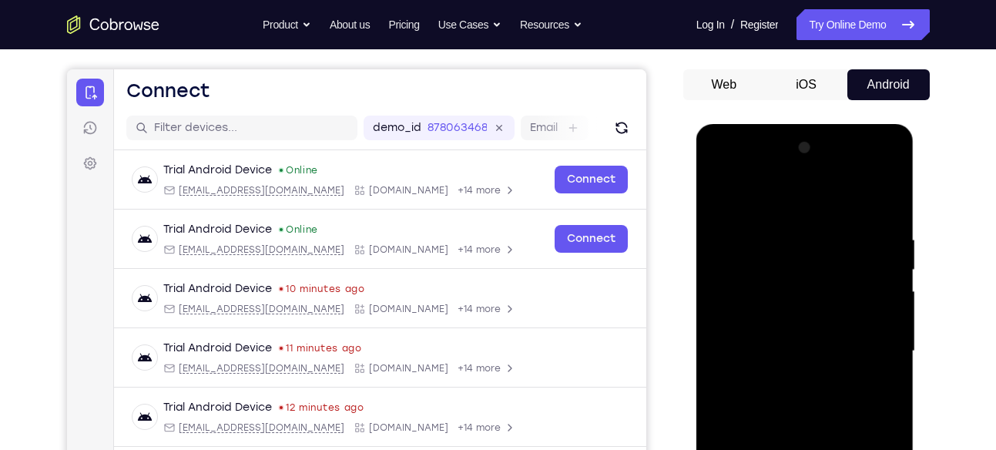
scroll to position [126, 0]
